Goal: Task Accomplishment & Management: Manage account settings

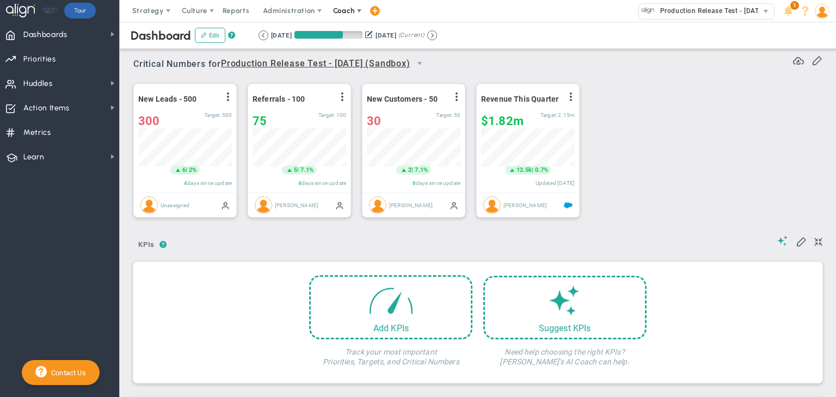
scroll to position [38, 94]
click at [347, 8] on span "Coach" at bounding box center [344, 11] width 22 height 8
click at [350, 23] on span "Schedule Meeting" at bounding box center [364, 33] width 77 height 22
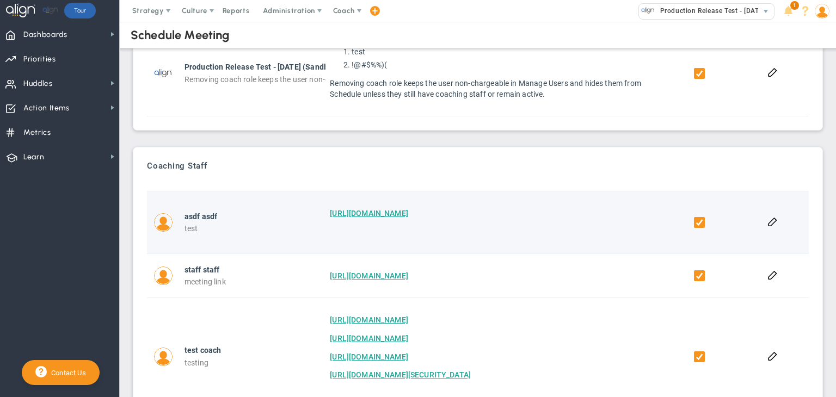
scroll to position [158, 0]
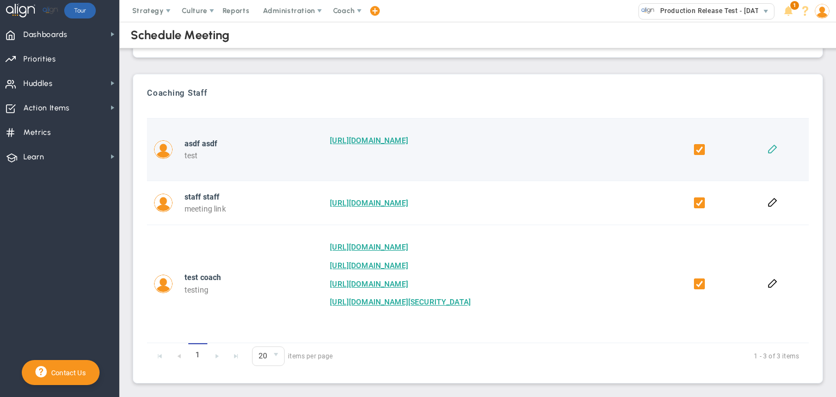
click at [768, 149] on button at bounding box center [773, 148] width 10 height 10
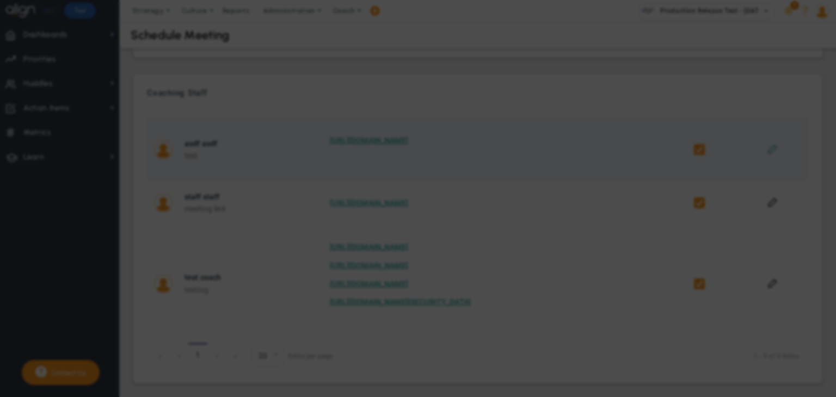
checkbox input "true"
type input "test"
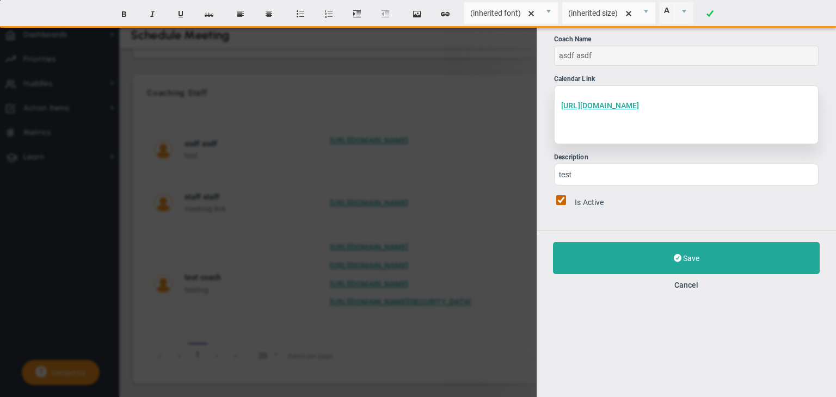
click at [717, 111] on div "[URL][DOMAIN_NAME] ﻿" at bounding box center [686, 114] width 265 height 59
paste div
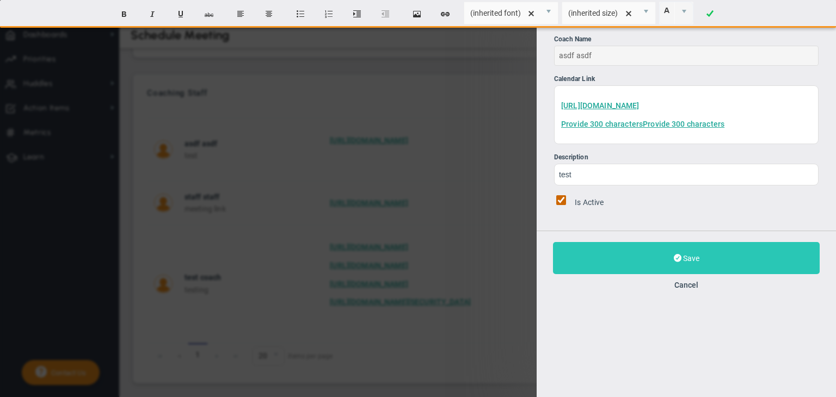
click at [642, 247] on button "Save" at bounding box center [686, 258] width 267 height 32
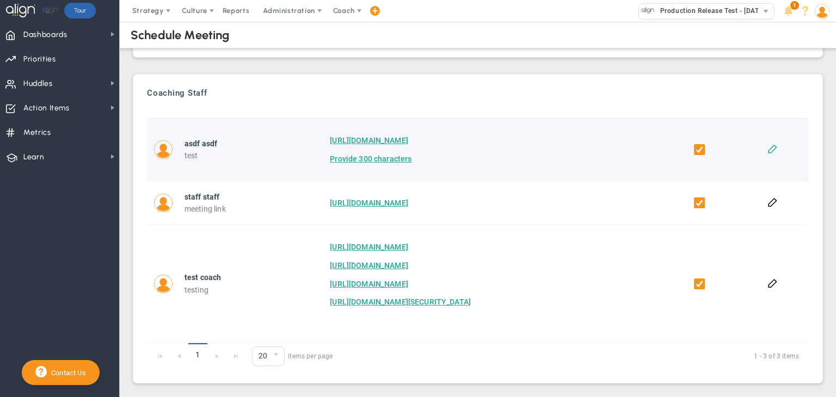
click at [769, 148] on button at bounding box center [773, 148] width 10 height 10
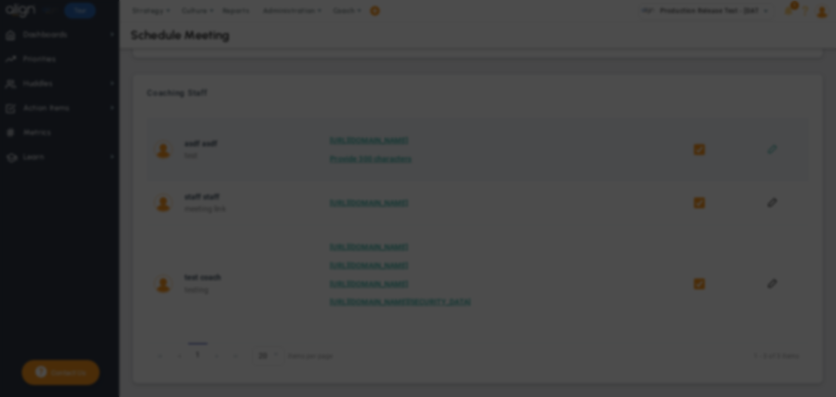
checkbox input "true"
type input "test"
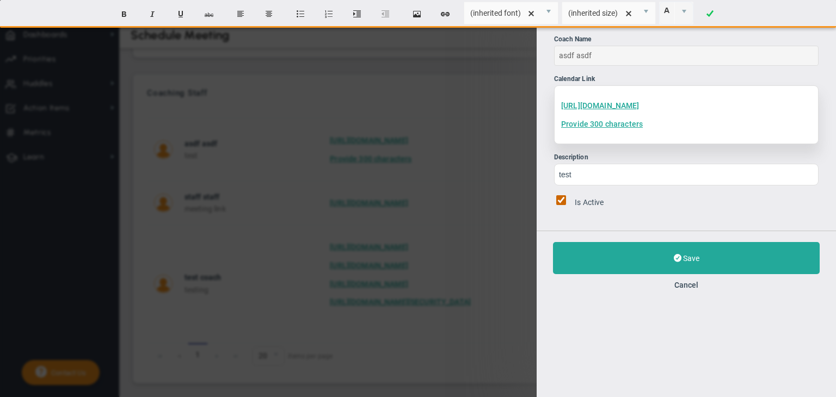
click at [652, 130] on div "[URL][DOMAIN_NAME] Provide 300 characters" at bounding box center [686, 114] width 265 height 59
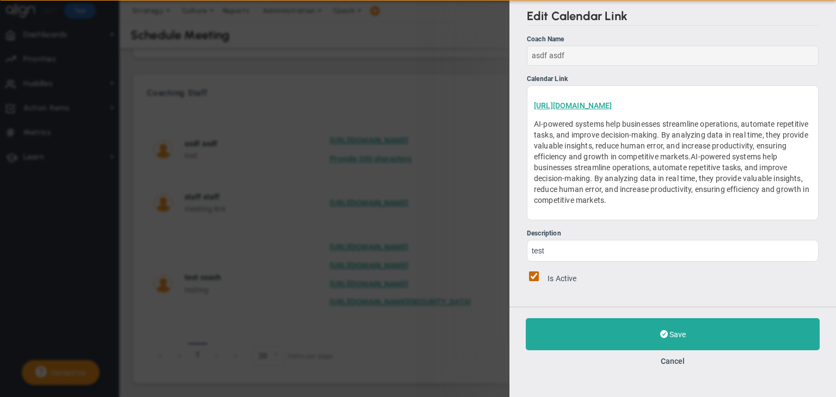
click at [680, 289] on div "Edit Calendar Link Coach Name asdf asdf Calendar Link [URL][DOMAIN_NAME] AI-pow…" at bounding box center [673, 153] width 327 height 307
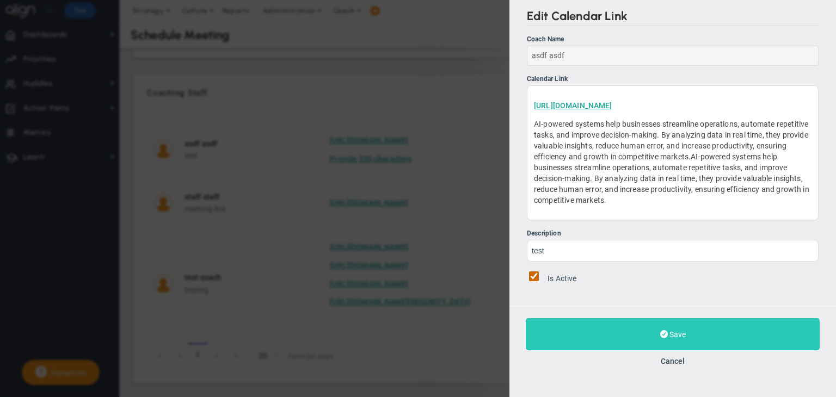
click at [658, 326] on button "Save" at bounding box center [673, 335] width 294 height 32
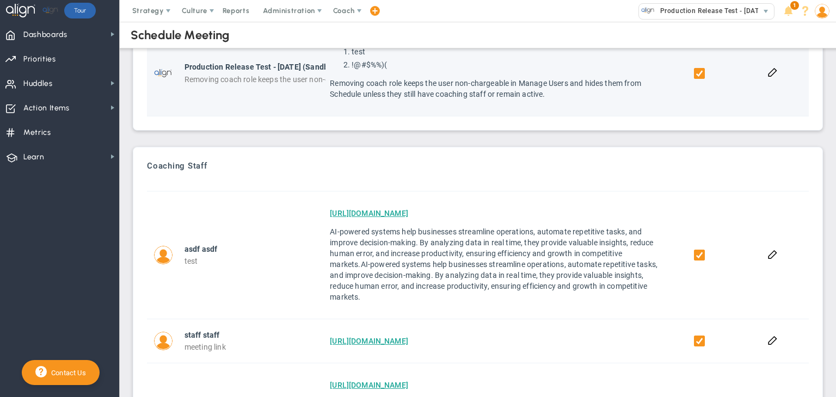
scroll to position [85, 0]
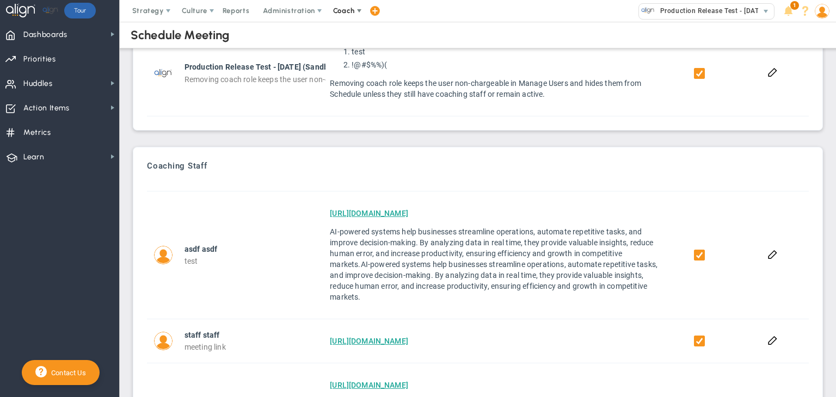
click at [344, 2] on span "Coach" at bounding box center [345, 11] width 40 height 22
click at [347, 50] on span "Resources" at bounding box center [364, 55] width 77 height 22
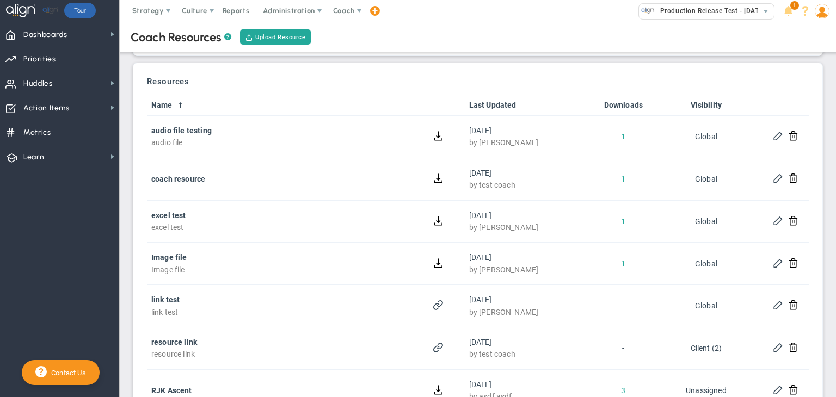
scroll to position [58, 0]
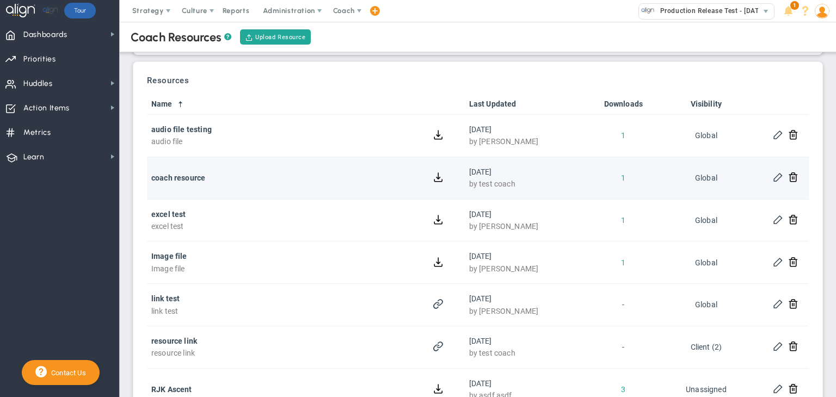
click at [791, 173] on div at bounding box center [786, 178] width 38 height 13
click at [788, 174] on button at bounding box center [793, 177] width 10 height 10
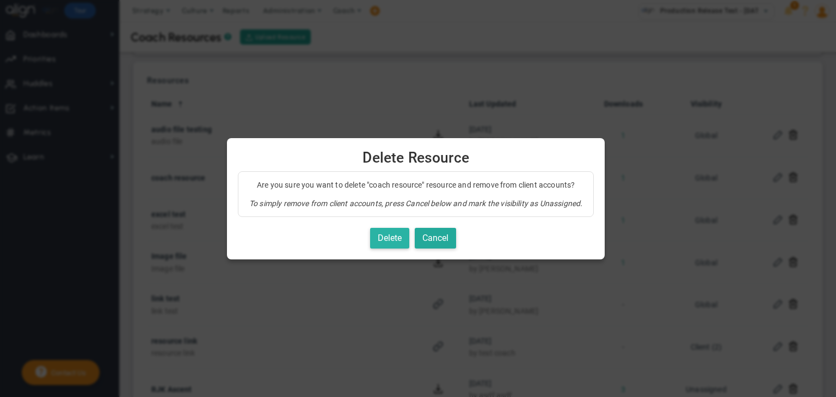
click at [395, 243] on button "Delete" at bounding box center [389, 238] width 39 height 21
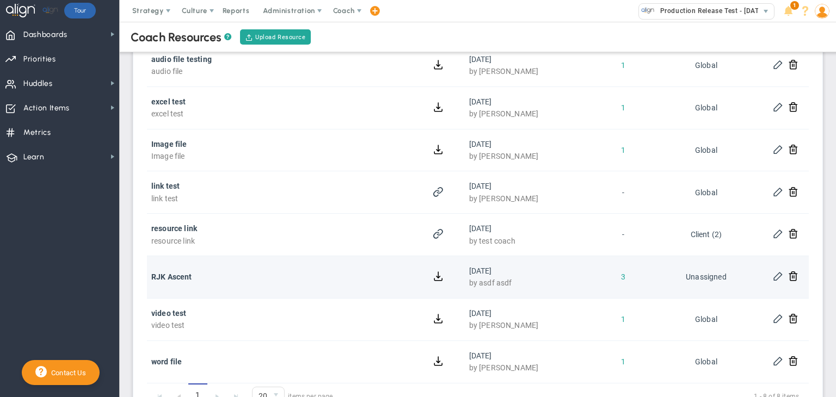
scroll to position [168, 0]
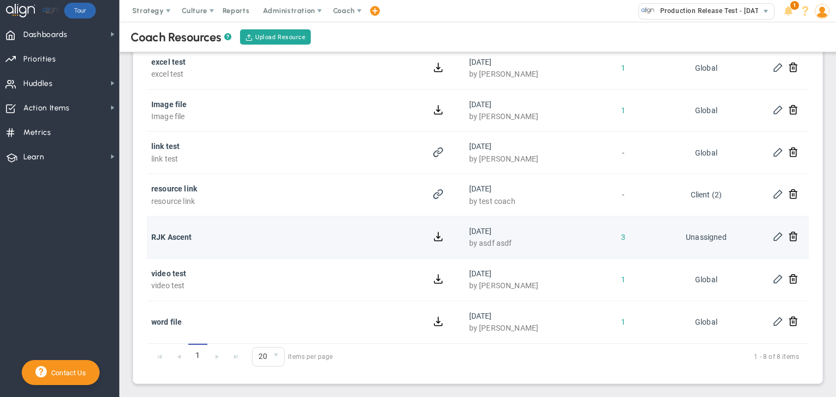
click at [773, 240] on span at bounding box center [778, 236] width 10 height 10
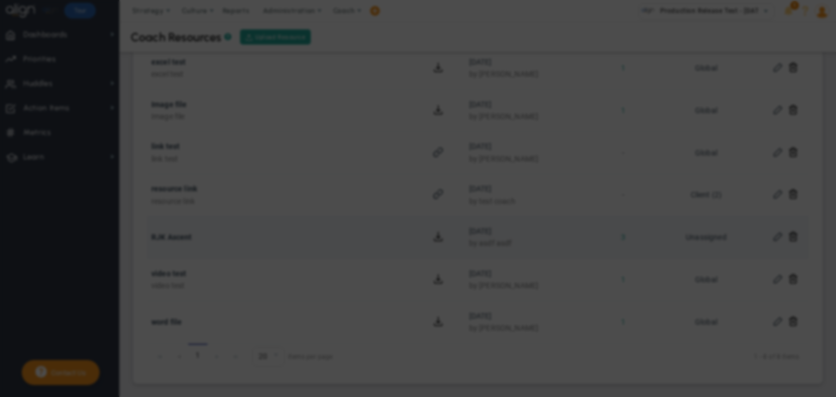
type input "RJK Ascent"
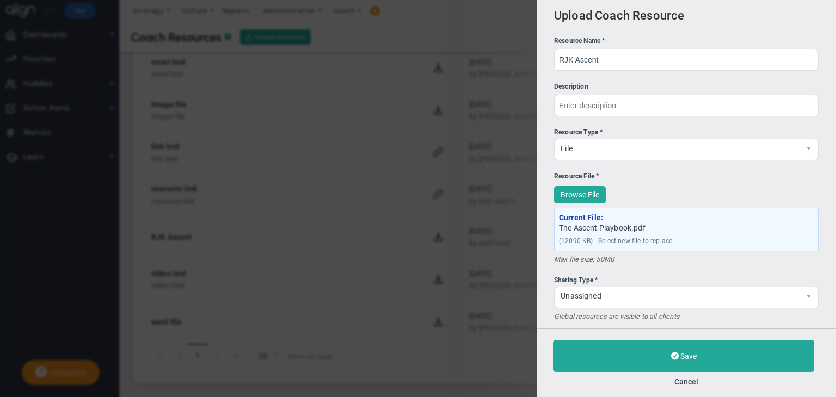
scroll to position [13, 0]
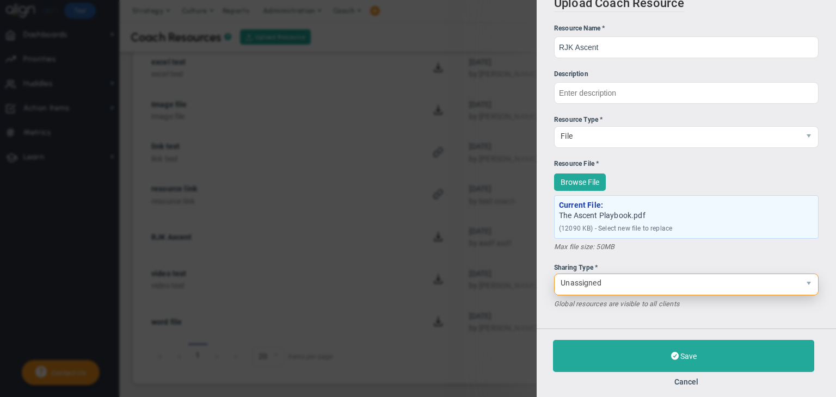
click at [800, 288] on span "select" at bounding box center [809, 284] width 19 height 21
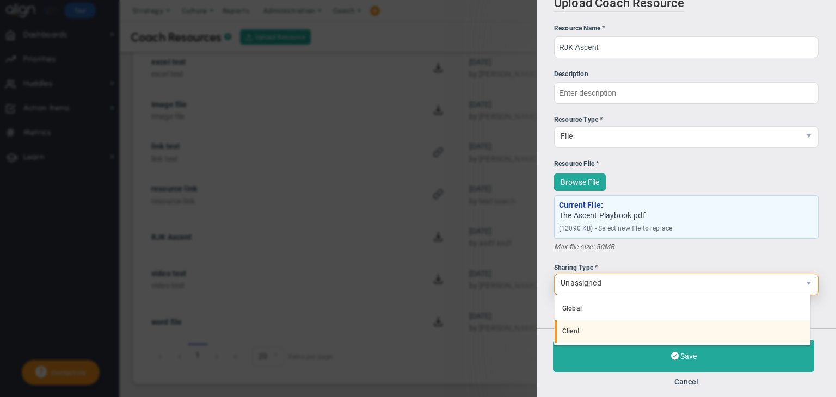
click at [654, 327] on li "Client" at bounding box center [682, 332] width 255 height 23
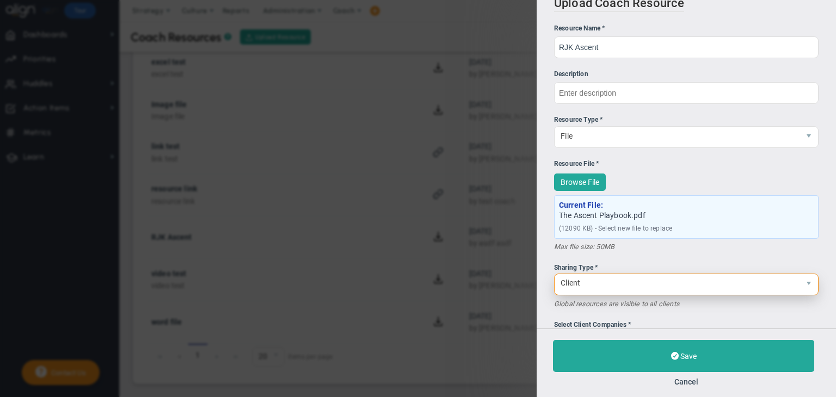
scroll to position [57, 0]
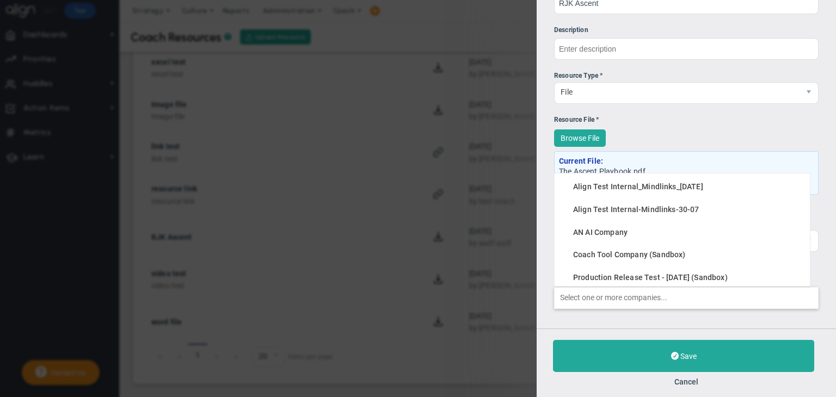
click at [646, 290] on input "Select Client Companies * Align Test Internal_Mindlinks_[DATE] Align Test Inter…" at bounding box center [687, 298] width 264 height 20
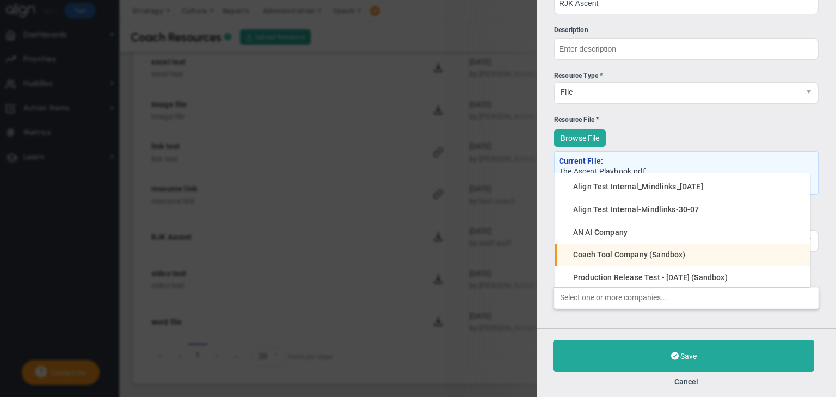
click at [640, 255] on span "Coach Tool Company (Sandbox)" at bounding box center [629, 255] width 112 height 8
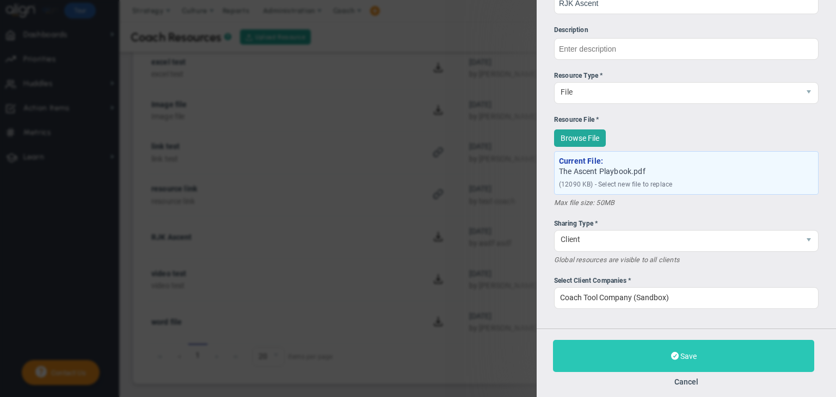
click at [632, 352] on button "Save" at bounding box center [683, 356] width 261 height 32
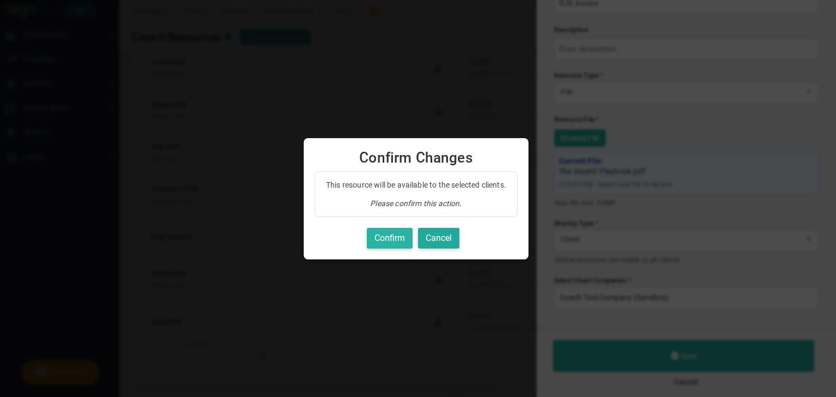
click at [377, 236] on button "Confirm" at bounding box center [390, 238] width 46 height 21
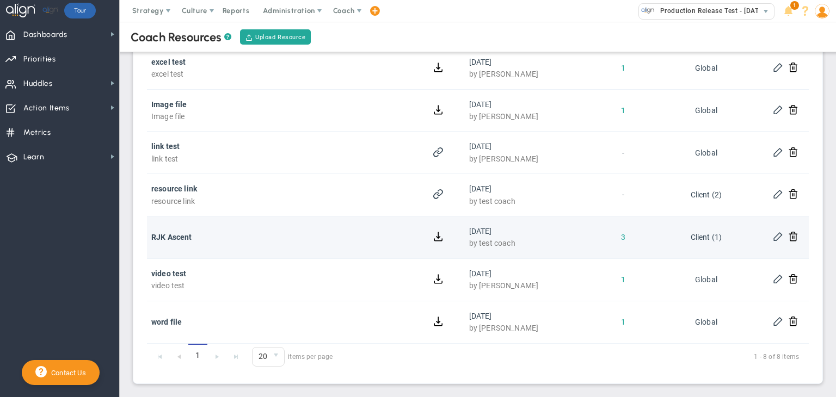
click at [788, 240] on button at bounding box center [793, 236] width 10 height 10
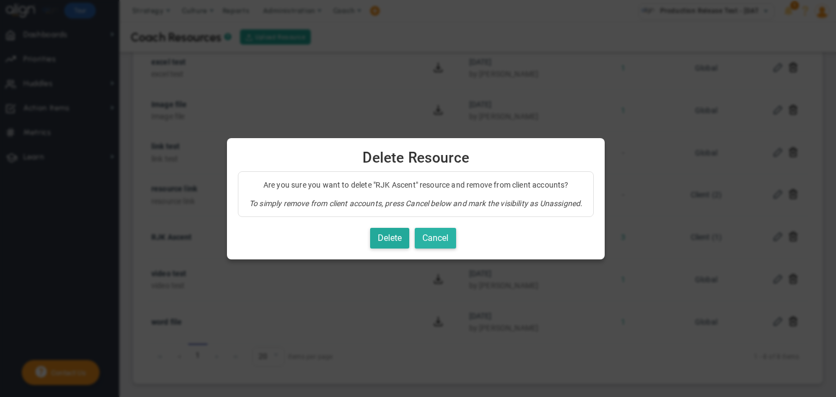
click at [451, 238] on button "Cancel" at bounding box center [435, 238] width 41 height 21
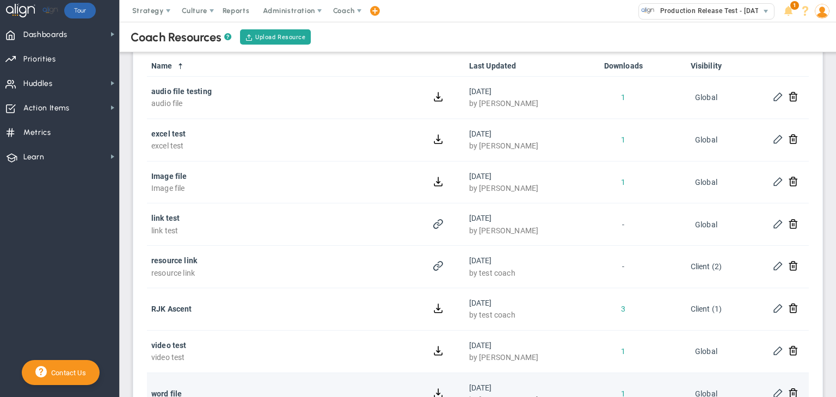
scroll to position [91, 0]
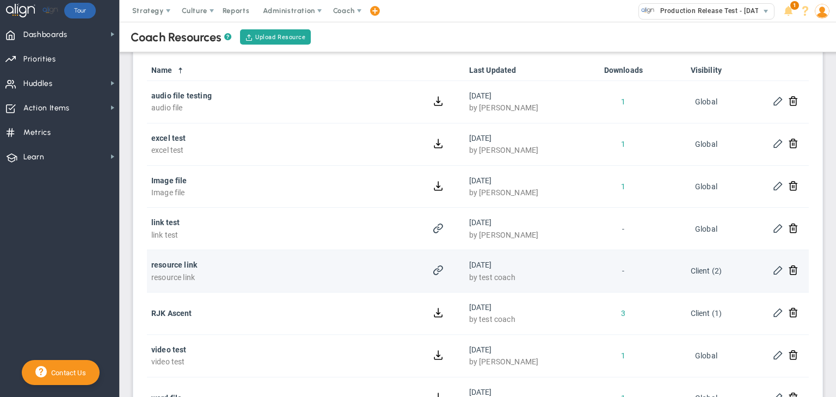
click at [773, 271] on span at bounding box center [778, 270] width 10 height 10
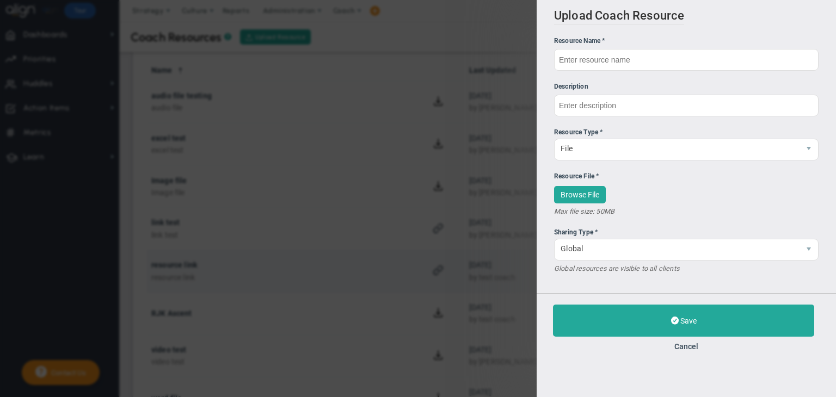
type input "resource link"
type input "[URL][DOMAIN_NAME]"
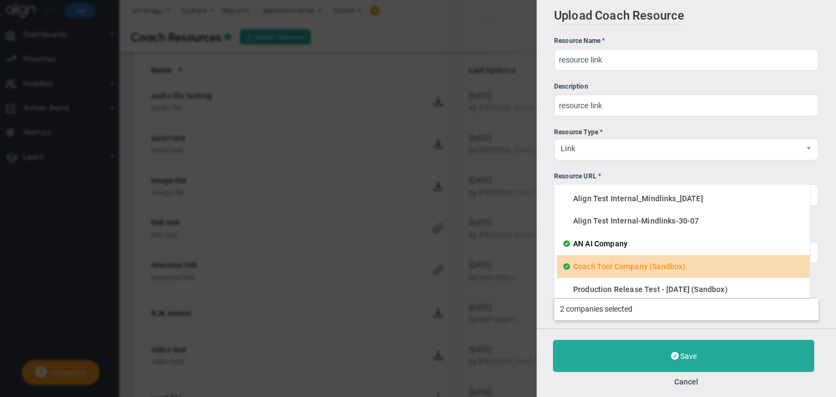
click at [627, 308] on input "Select Client Companies * AN AI Company Coach Tool Company (Sandbox) Align Test…" at bounding box center [687, 309] width 264 height 20
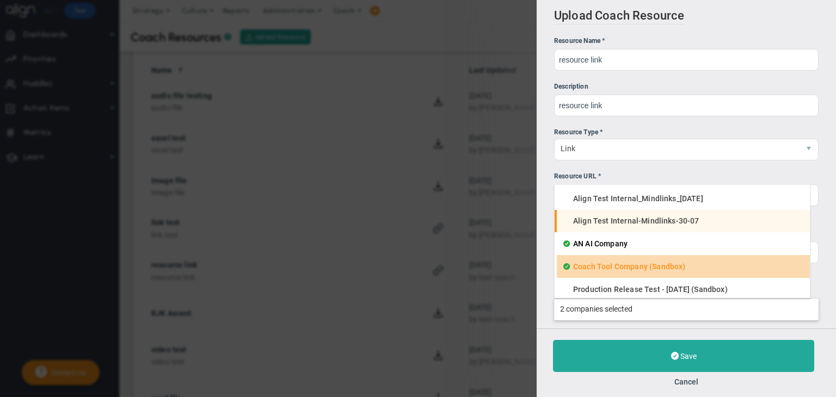
click at [573, 225] on span "Align Test Internal-Mindlinks-30-07" at bounding box center [636, 221] width 126 height 8
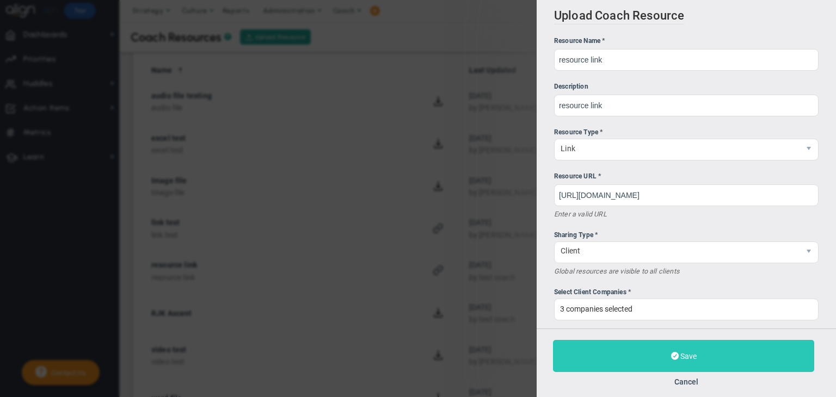
click at [597, 340] on button "Save" at bounding box center [683, 356] width 261 height 32
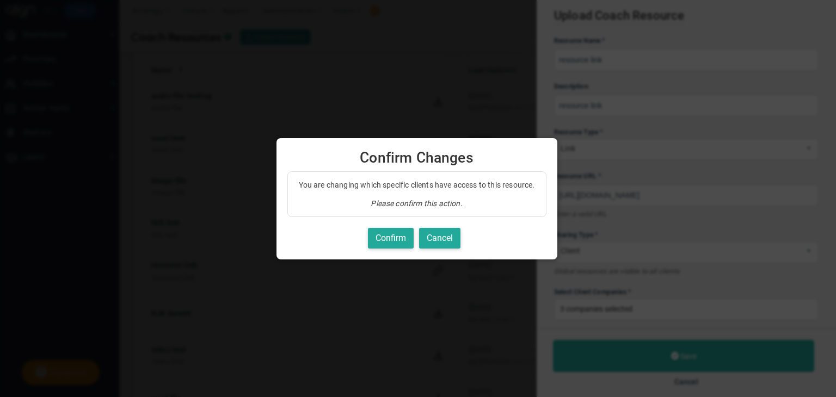
click at [399, 224] on div "You are changing which specific clients have access to this resource. Please co…" at bounding box center [416, 211] width 259 height 78
click at [390, 239] on button "Confirm" at bounding box center [391, 238] width 46 height 21
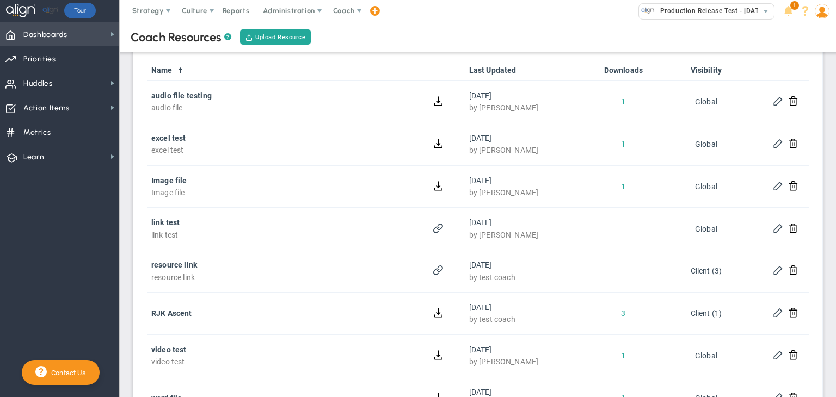
click at [62, 39] on span "Dashboards" at bounding box center [45, 34] width 44 height 23
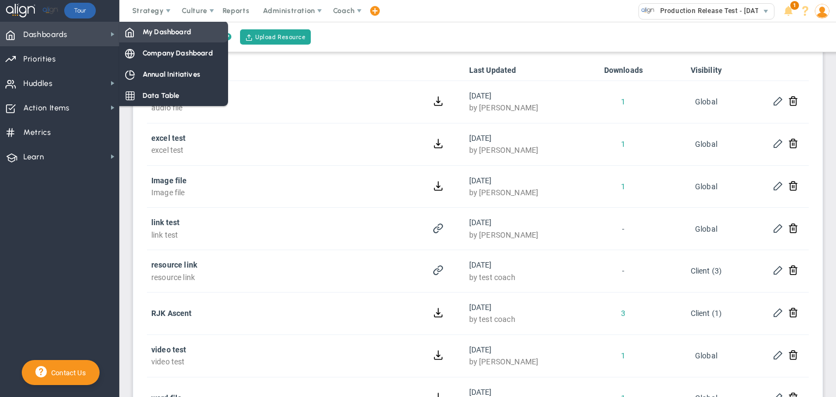
click at [157, 35] on span "My Dashboard" at bounding box center [167, 32] width 48 height 10
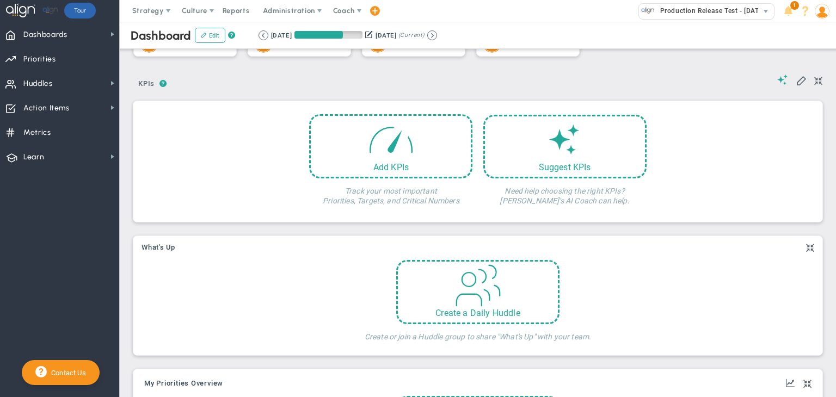
scroll to position [163, 0]
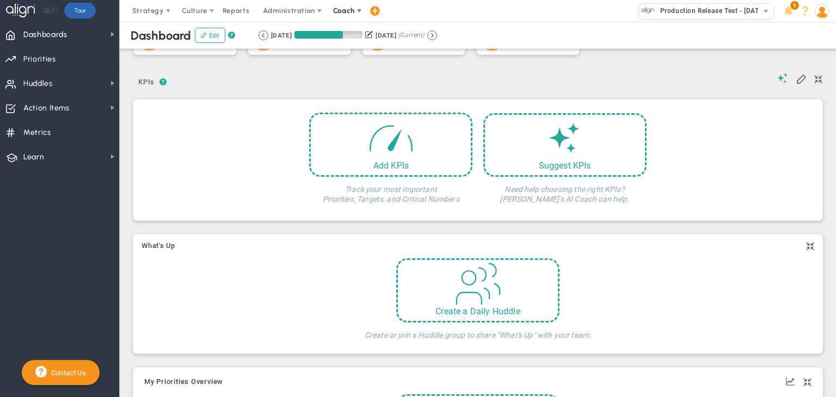
click at [342, 10] on span "Coach" at bounding box center [344, 11] width 22 height 8
click at [340, 47] on span "Resources" at bounding box center [364, 55] width 77 height 22
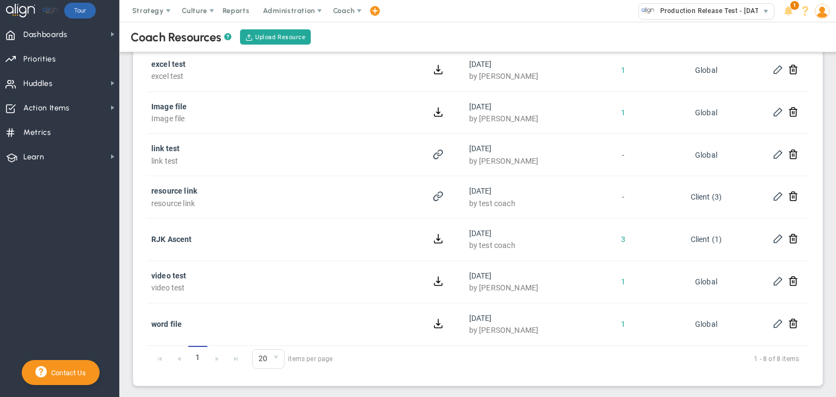
scroll to position [168, 0]
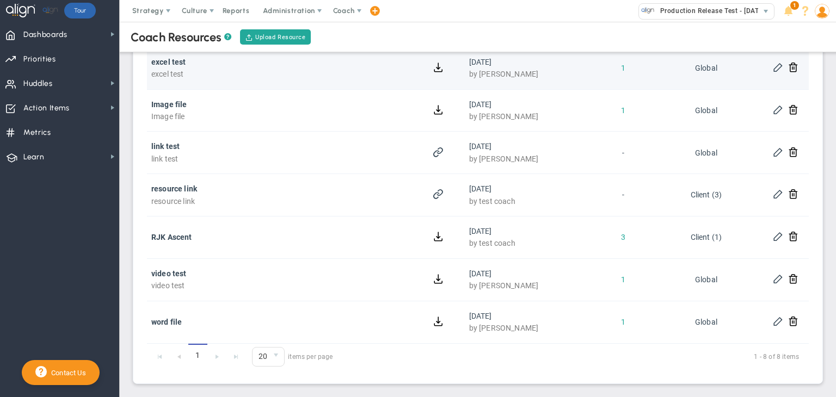
click at [279, 69] on div "excel test excel test" at bounding box center [279, 68] width 256 height 25
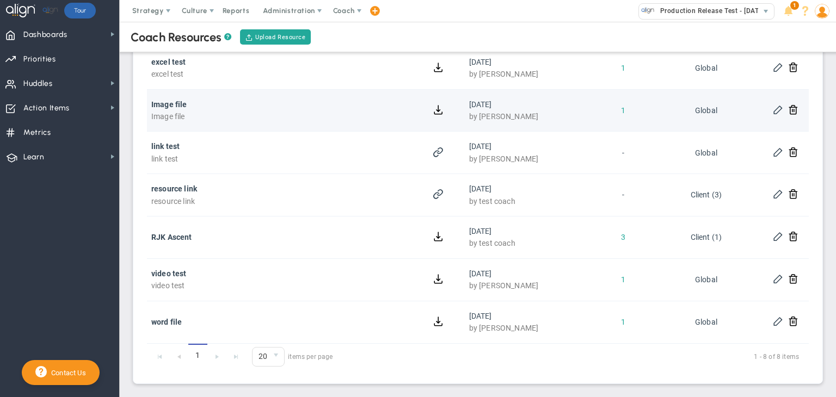
scroll to position [0, 0]
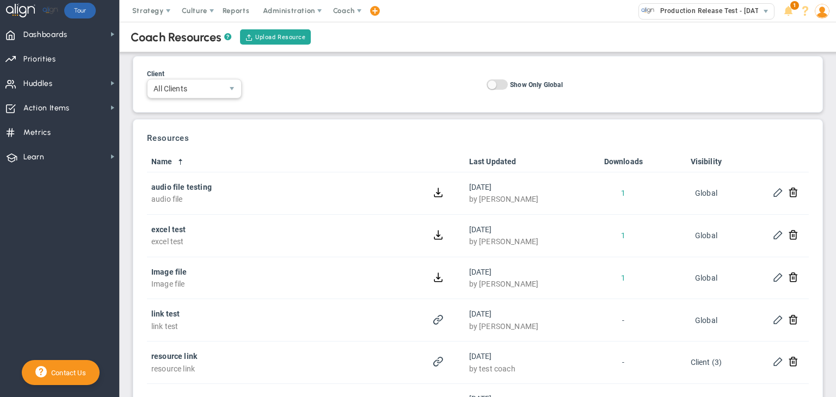
click at [209, 91] on span "All Clients" at bounding box center [185, 88] width 75 height 19
click at [466, 88] on div "Client All Clients All Clients Align Test Internal_Mindlinks_[DATE] Align Test …" at bounding box center [478, 84] width 662 height 28
click at [498, 88] on span "On Off" at bounding box center [497, 84] width 21 height 10
click at [0, 0] on input "On Off Show Only Global" at bounding box center [0, 0] width 0 height 0
click at [498, 84] on span at bounding box center [502, 85] width 9 height 9
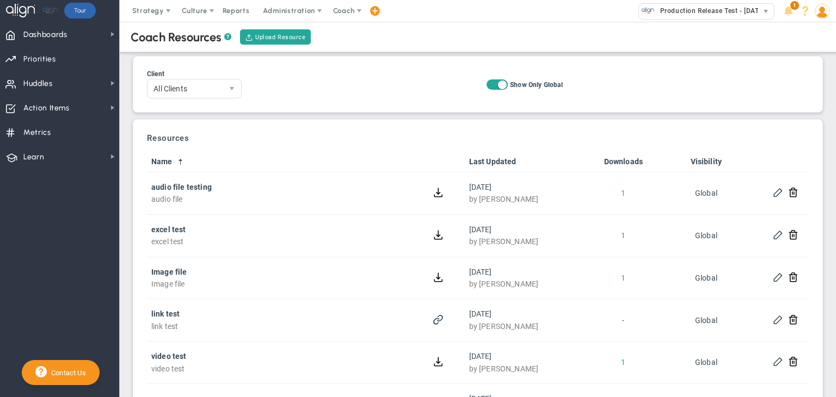
click at [0, 0] on input "On Off Show Only Global" at bounding box center [0, 0] width 0 height 0
click at [70, 42] on span "Dashboards Dashboards" at bounding box center [59, 34] width 119 height 25
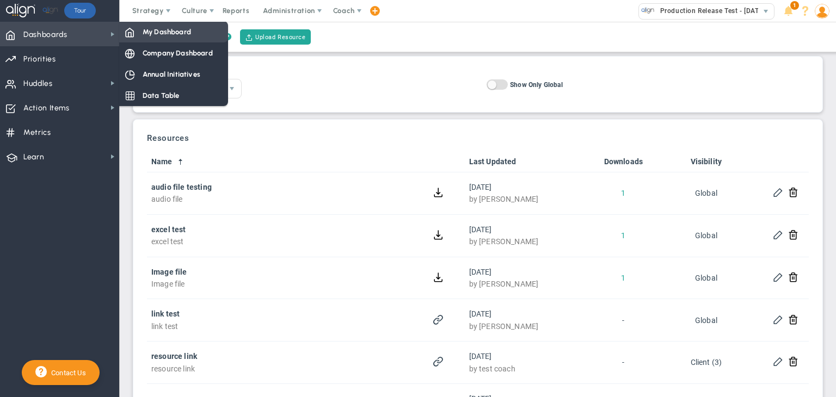
click at [176, 40] on div "My Dashboard" at bounding box center [173, 31] width 109 height 21
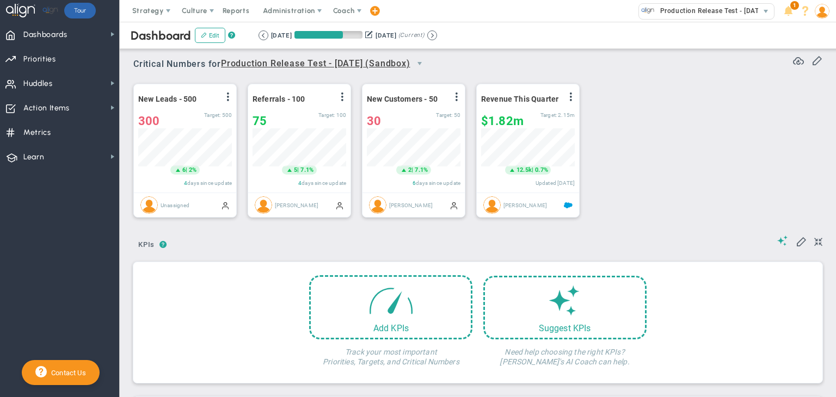
scroll to position [38, 94]
click at [348, 14] on span "Coach" at bounding box center [344, 11] width 22 height 8
click at [346, 31] on span "Schedule Meeting" at bounding box center [364, 33] width 77 height 22
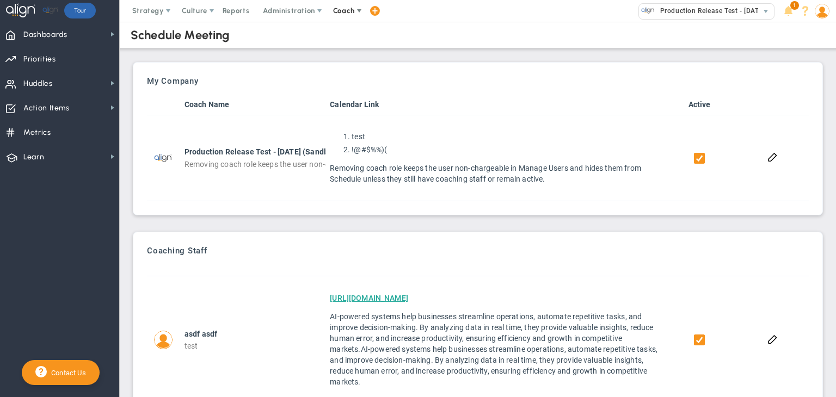
click at [341, 10] on span "Coach" at bounding box center [344, 11] width 22 height 8
click at [350, 48] on span "Resources" at bounding box center [364, 55] width 77 height 22
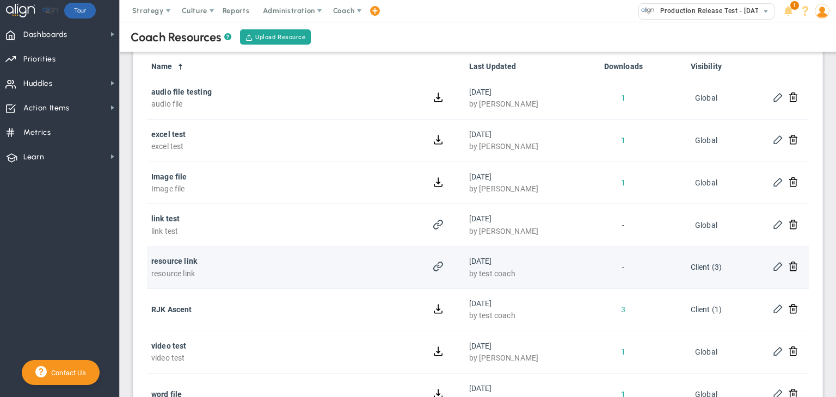
scroll to position [168, 0]
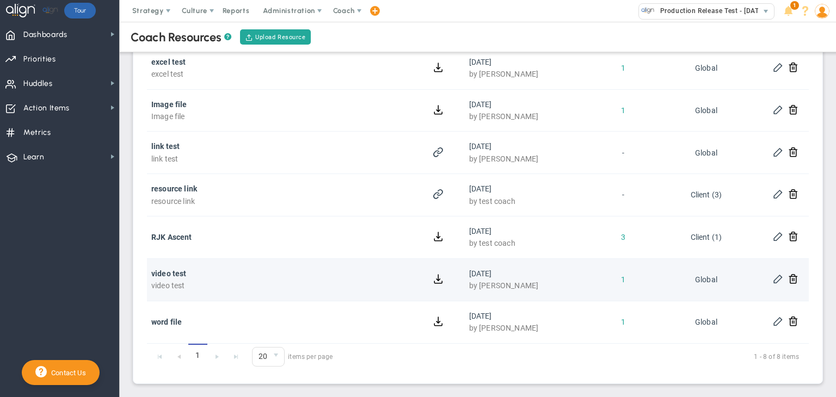
click at [773, 275] on span at bounding box center [778, 278] width 10 height 10
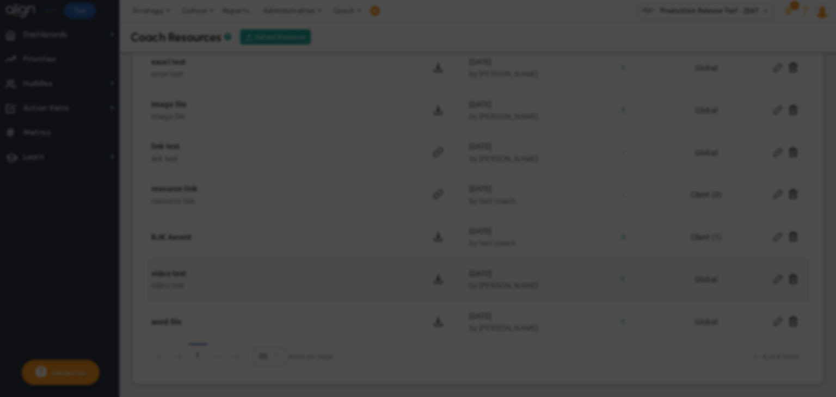
type input "video test"
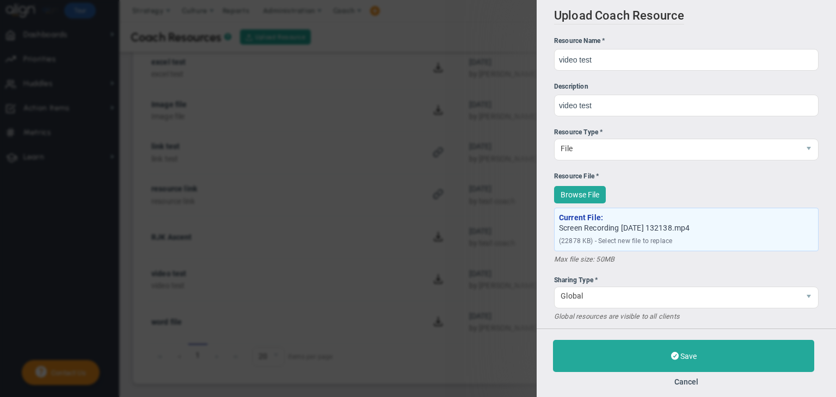
scroll to position [13, 0]
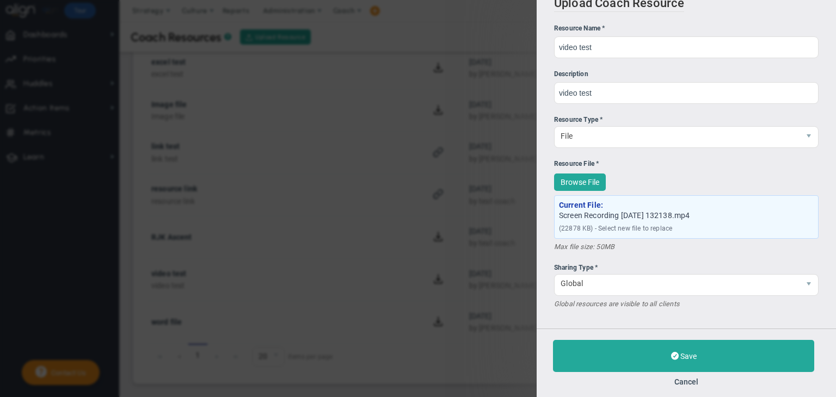
click at [694, 387] on div "Save Cancel" at bounding box center [686, 363] width 299 height 69
click at [693, 384] on button "Cancel" at bounding box center [686, 382] width 267 height 9
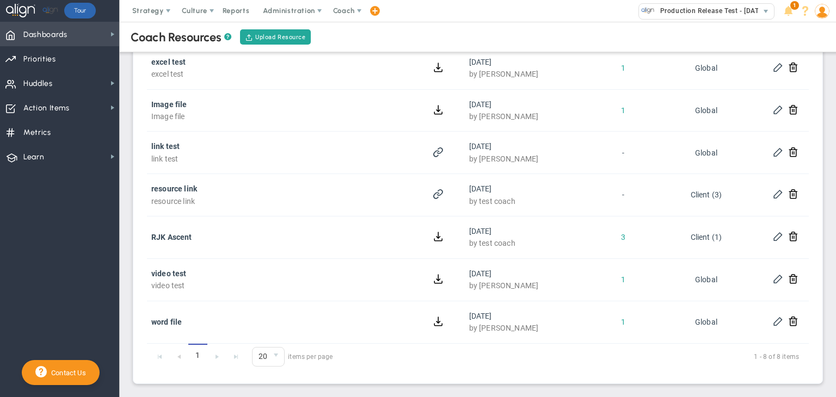
click at [66, 26] on span "Dashboards" at bounding box center [45, 34] width 44 height 23
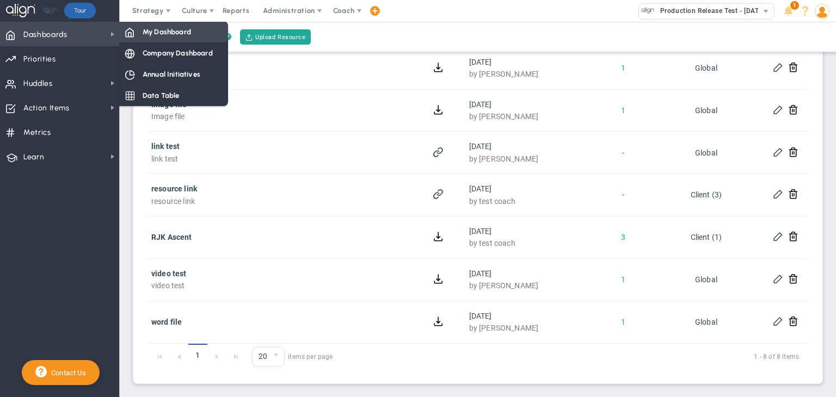
click at [169, 27] on span "My Dashboard" at bounding box center [167, 32] width 48 height 10
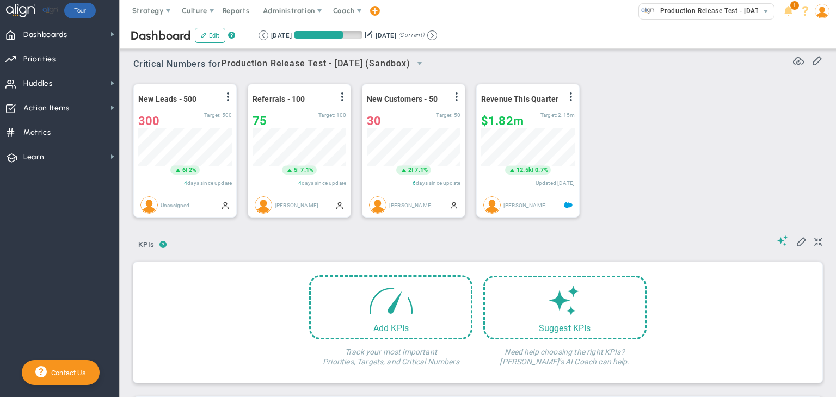
scroll to position [38, 94]
click at [679, 5] on span "Production Release Test - [DATE] (Sandbox)" at bounding box center [728, 11] width 146 height 14
